Goal: Register for event/course

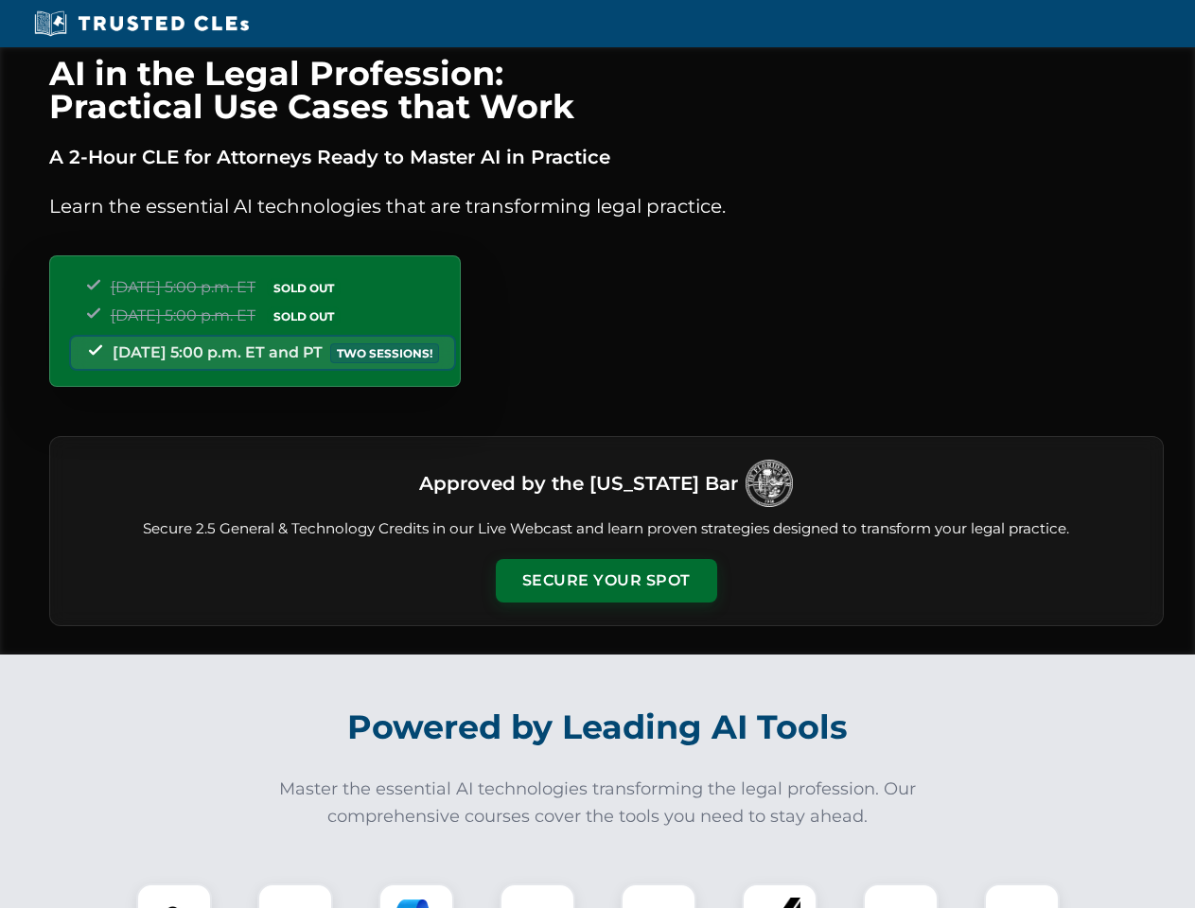
click at [606, 581] on button "Secure Your Spot" at bounding box center [606, 581] width 221 height 44
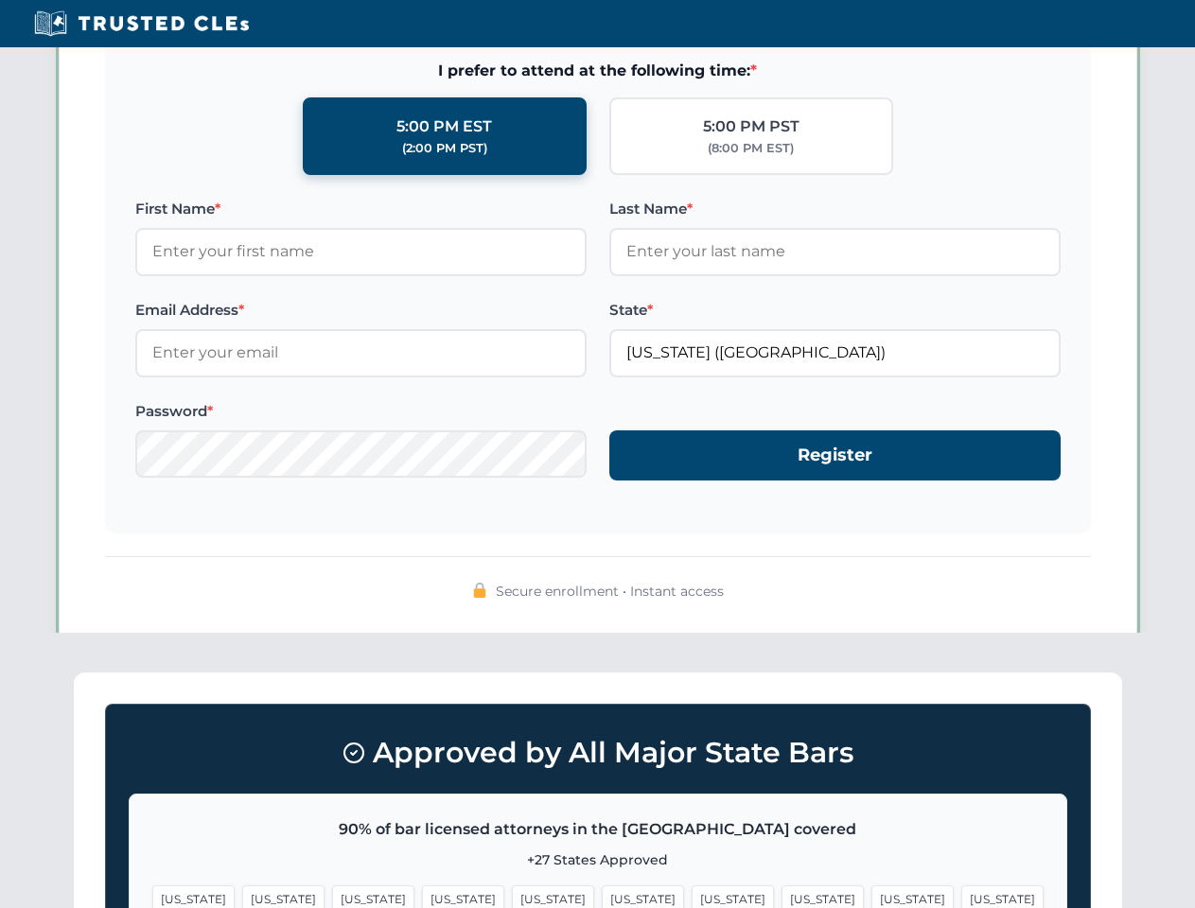
click at [692, 896] on span "[US_STATE]" at bounding box center [733, 899] width 82 height 27
click at [871, 896] on span "[US_STATE]" at bounding box center [912, 899] width 82 height 27
